Goal: Find specific page/section: Find specific page/section

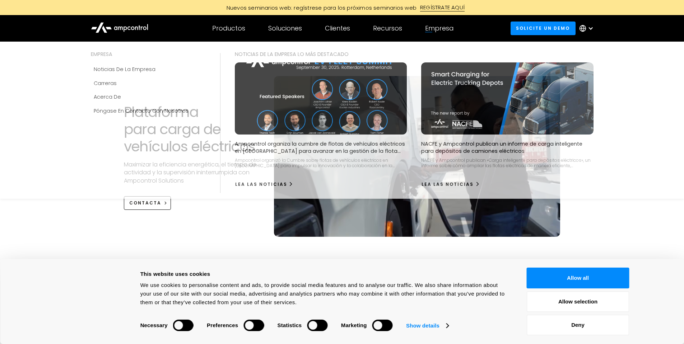
click at [436, 27] on div "Empresa" at bounding box center [439, 28] width 28 height 8
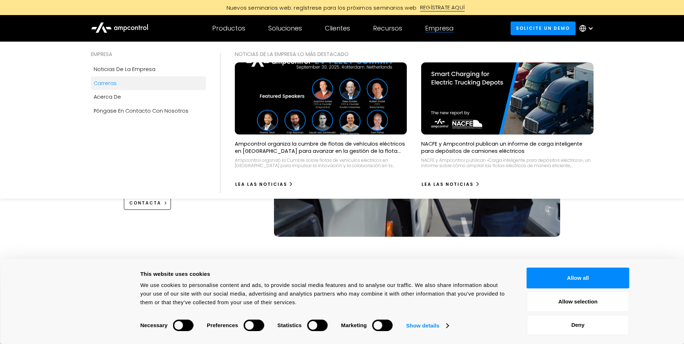
click at [112, 83] on div "Carreras" at bounding box center [105, 83] width 23 height 8
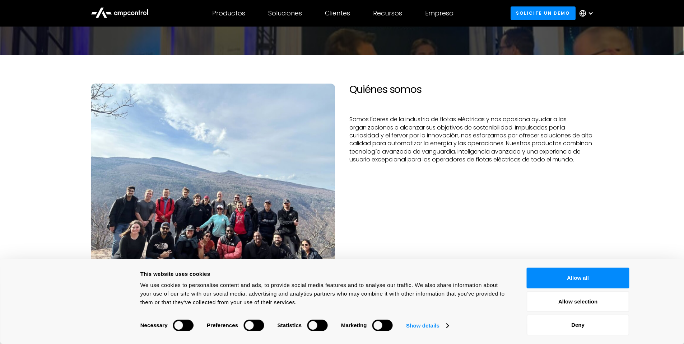
scroll to position [86, 0]
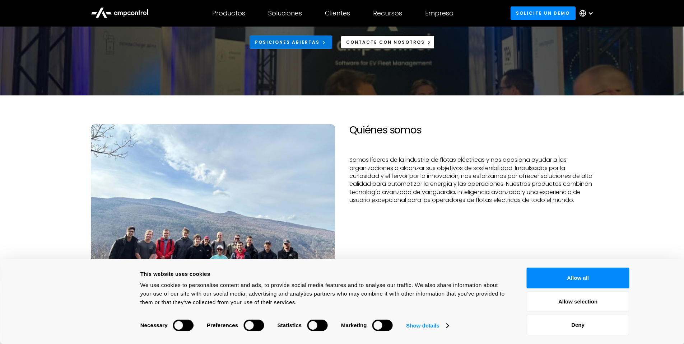
click at [300, 45] on div "Posiciones abiertas" at bounding box center [287, 42] width 65 height 6
